Goal: Information Seeking & Learning: Learn about a topic

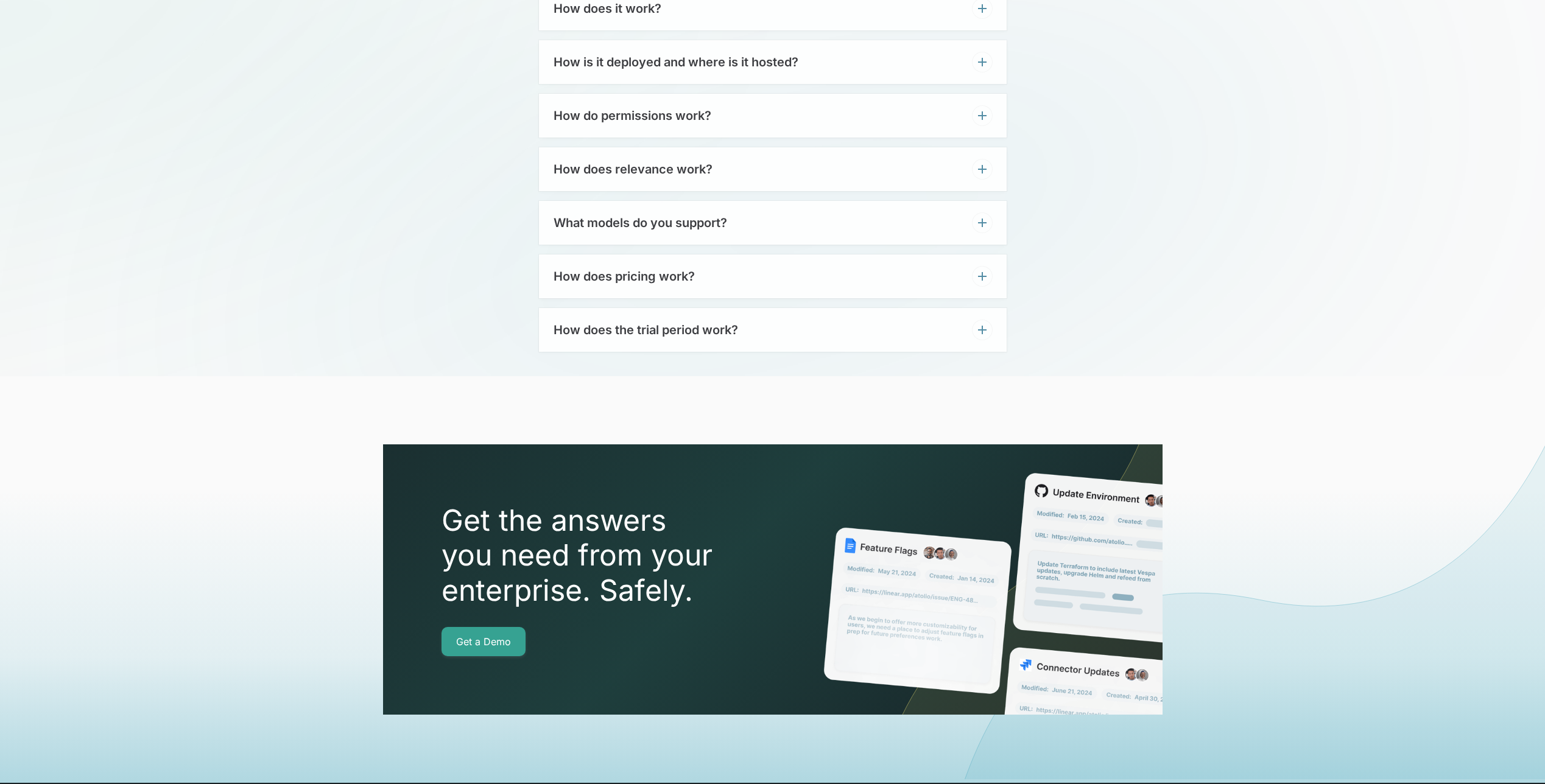
scroll to position [4058, 0]
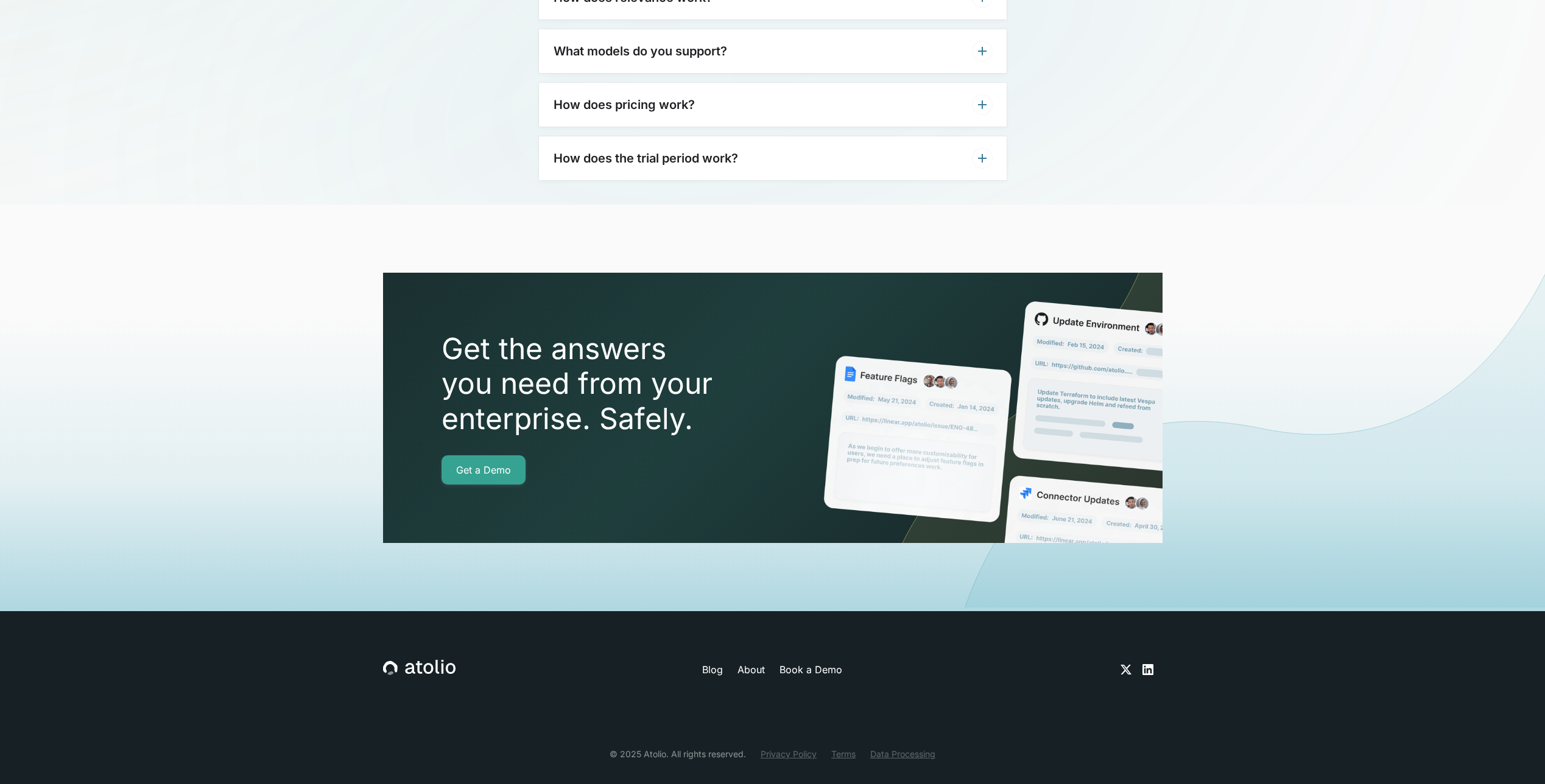
click at [844, 747] on link "Terms" at bounding box center [844, 753] width 25 height 13
click at [788, 747] on link "Privacy Policy" at bounding box center [788, 753] width 56 height 13
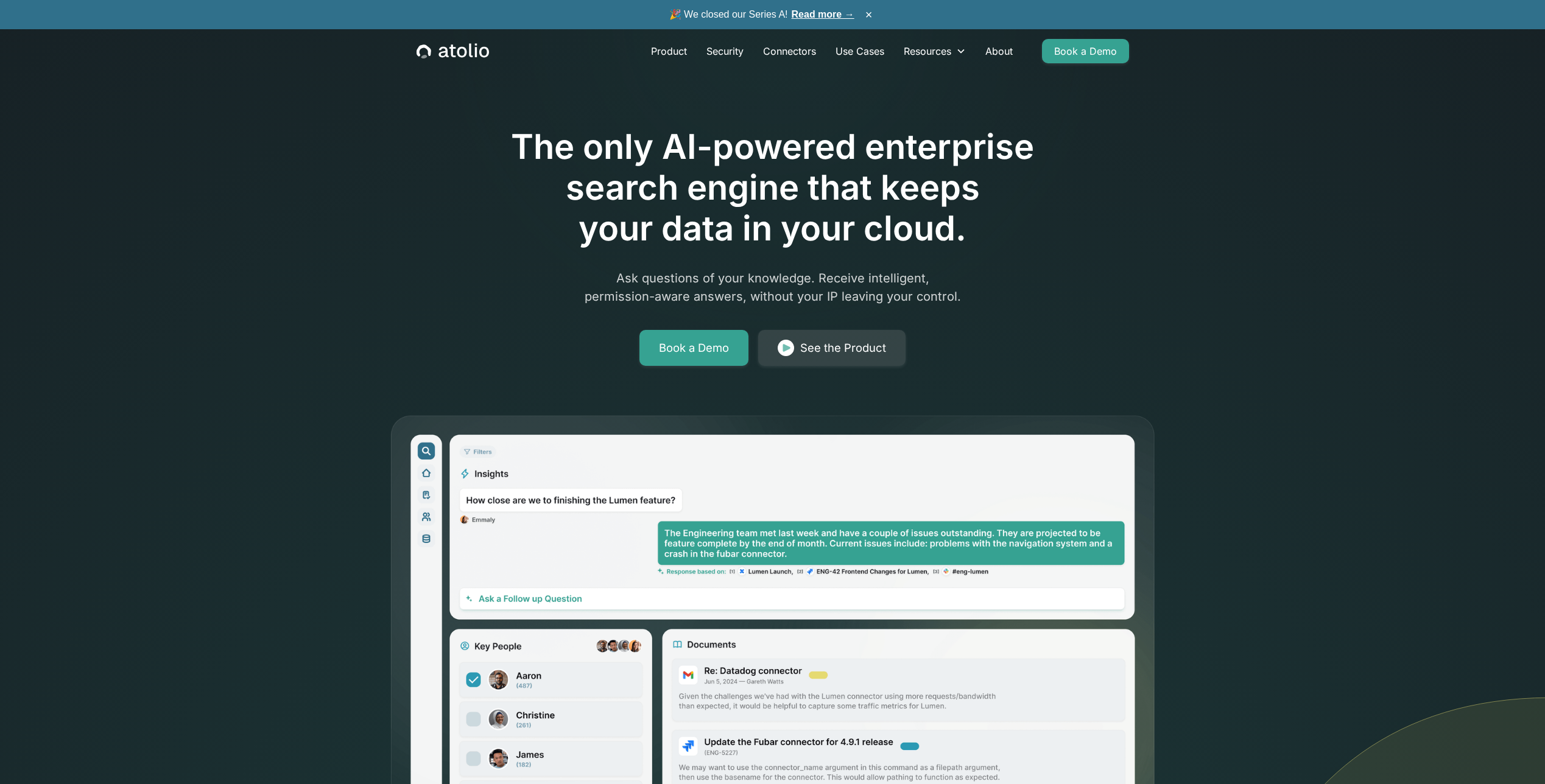
drag, startPoint x: 368, startPoint y: 430, endPoint x: 248, endPoint y: -66, distance: 510.3
click at [998, 55] on link "About" at bounding box center [999, 51] width 47 height 25
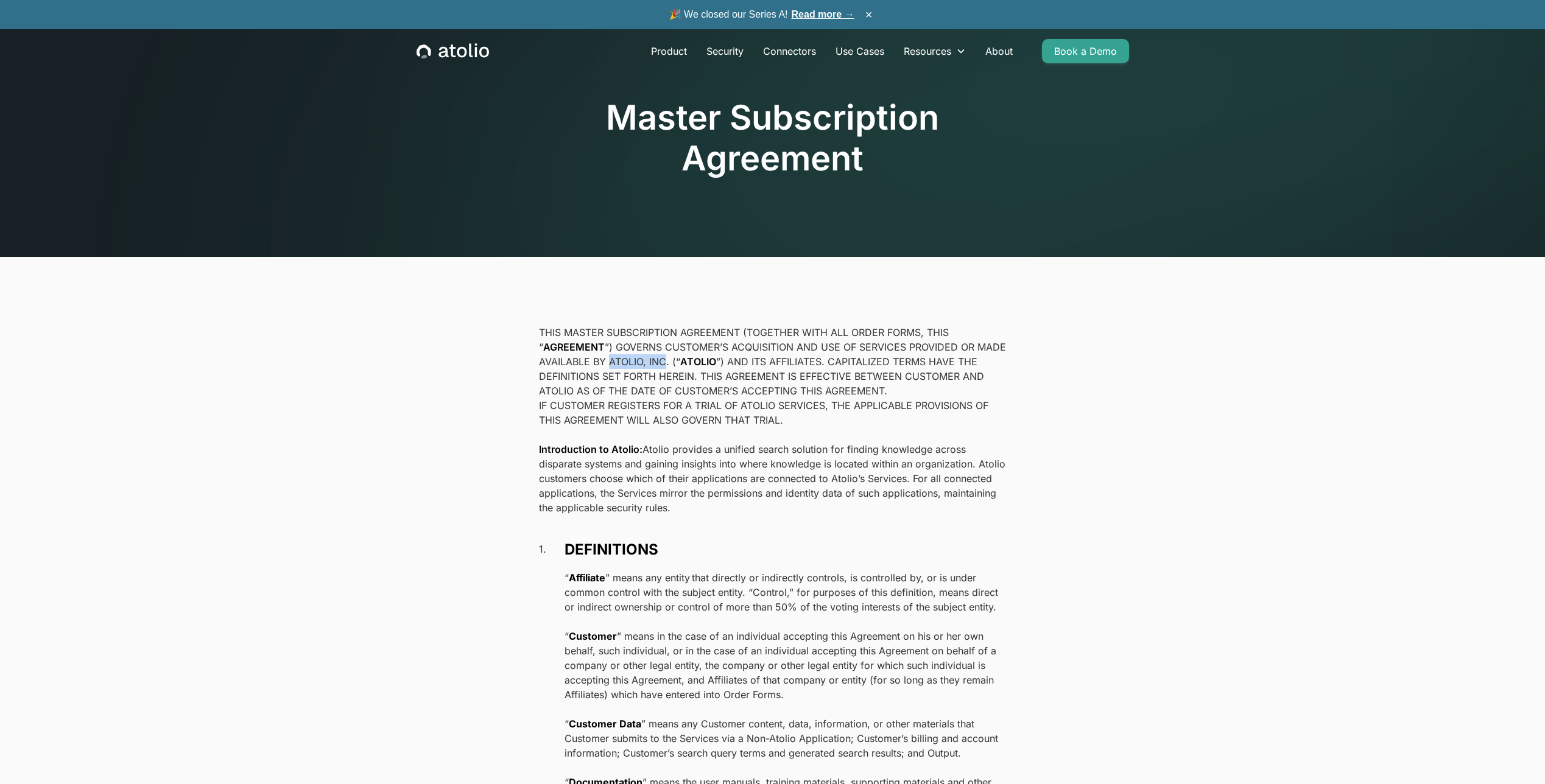
drag, startPoint x: 667, startPoint y: 361, endPoint x: 611, endPoint y: 363, distance: 56.0
click at [611, 363] on p "THIS MASTER SUBSCRIPTION AGREEMENT (TOGETHER WITH ALL ORDER FORMS, THIS “ AGREE…" at bounding box center [772, 361] width 467 height 73
copy p "ATOLIO, INC"
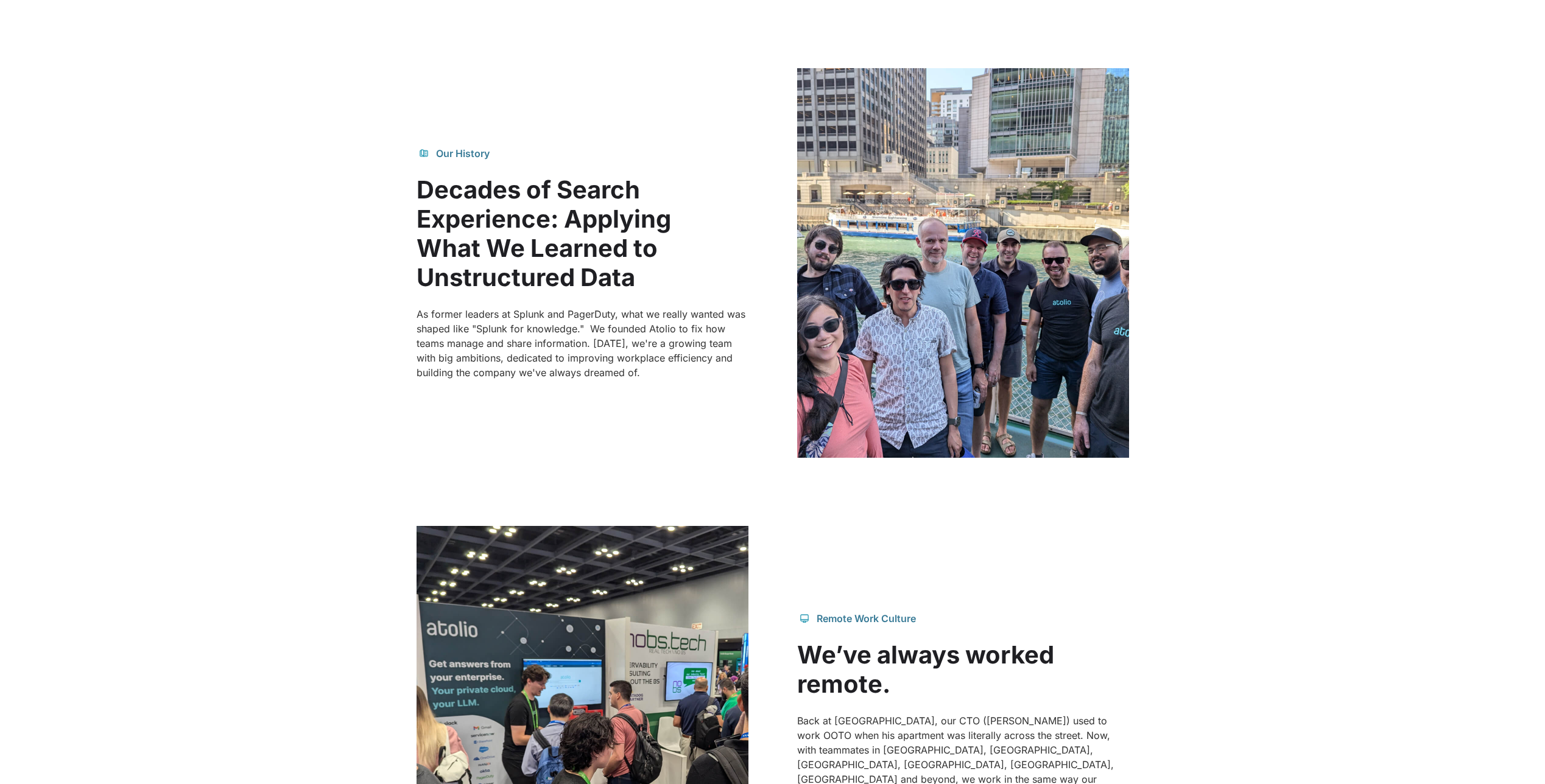
scroll to position [1766, 0]
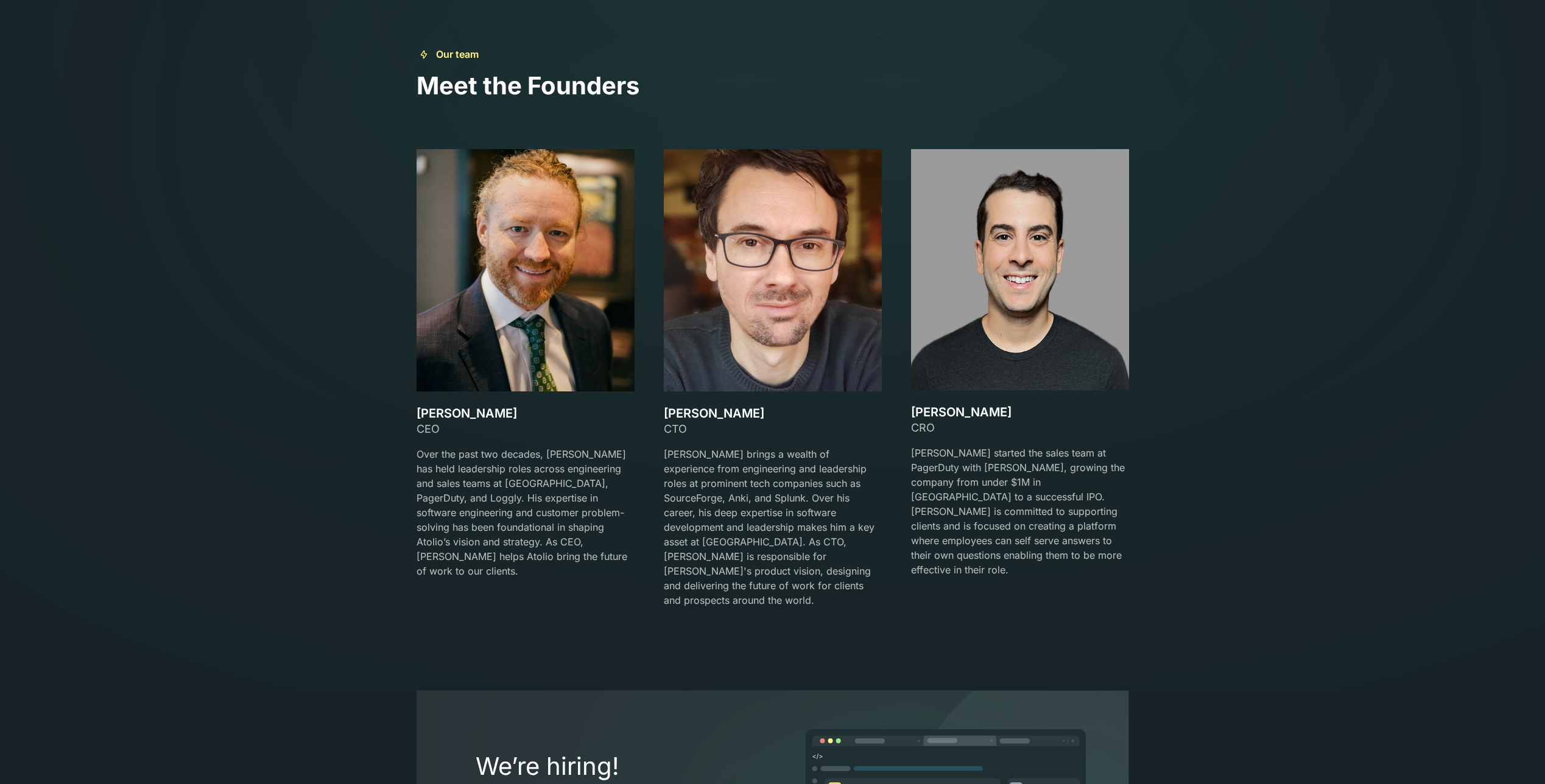
scroll to position [1918, 0]
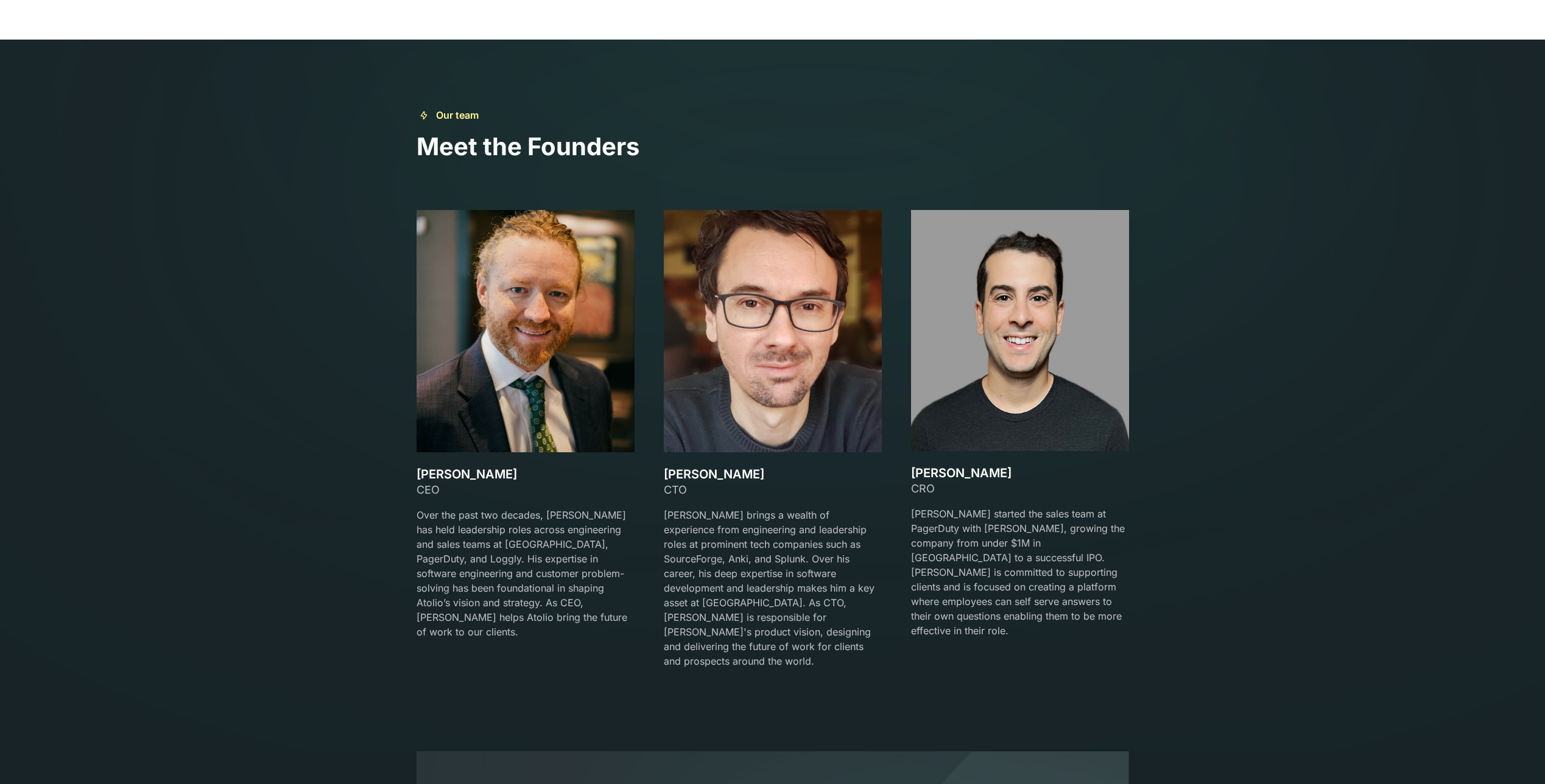
drag, startPoint x: 505, startPoint y: 470, endPoint x: 418, endPoint y: 473, distance: 87.1
click at [418, 473] on h3 "David Lanstein" at bounding box center [525, 475] width 218 height 15
copy h3 "David Lanstein"
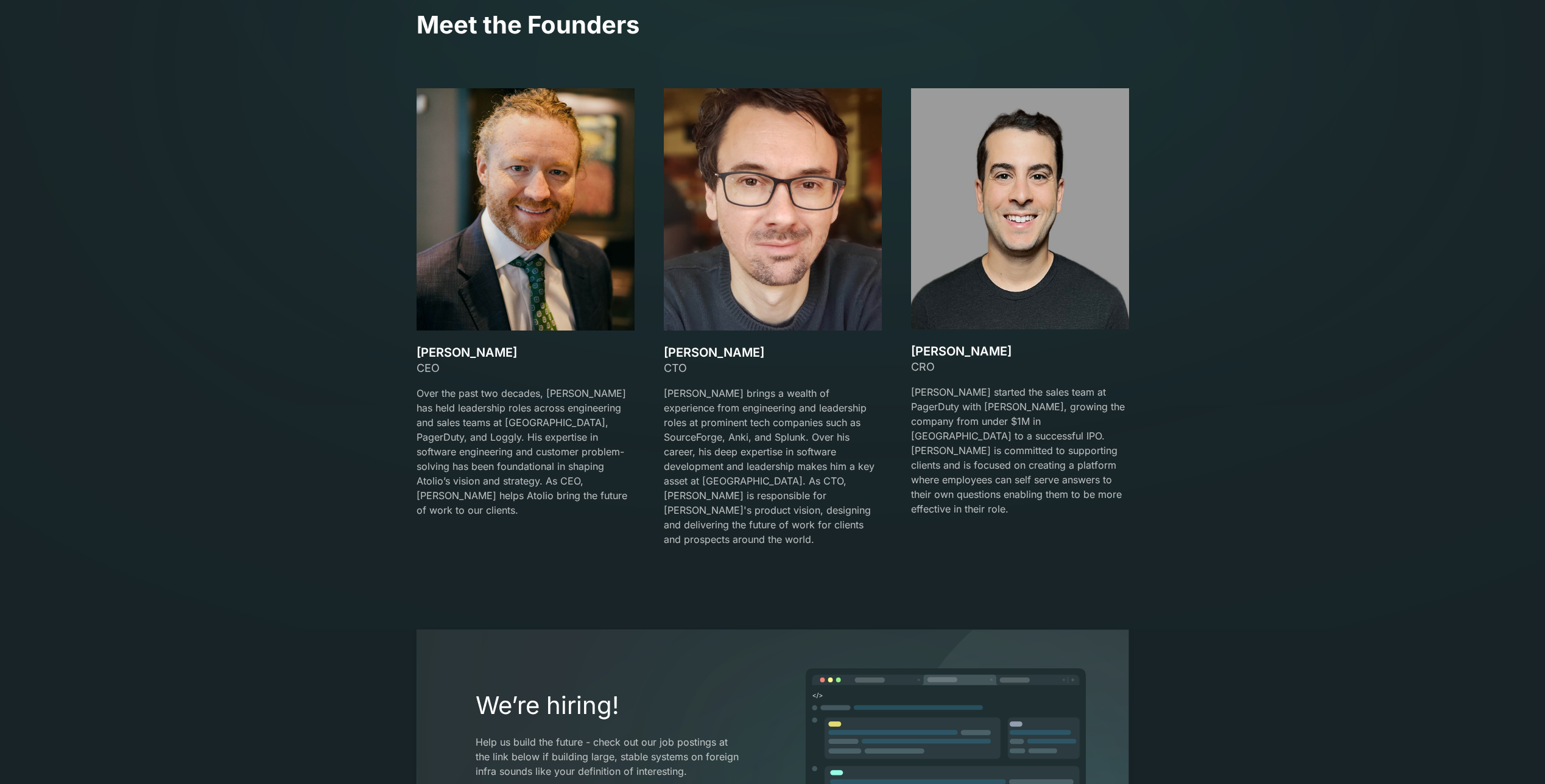
click at [342, 431] on section "Our team Meet the Founders David Lanstein CEO Over the past two decades, David …" at bounding box center [772, 274] width 1545 height 711
